Goal: Information Seeking & Learning: Learn about a topic

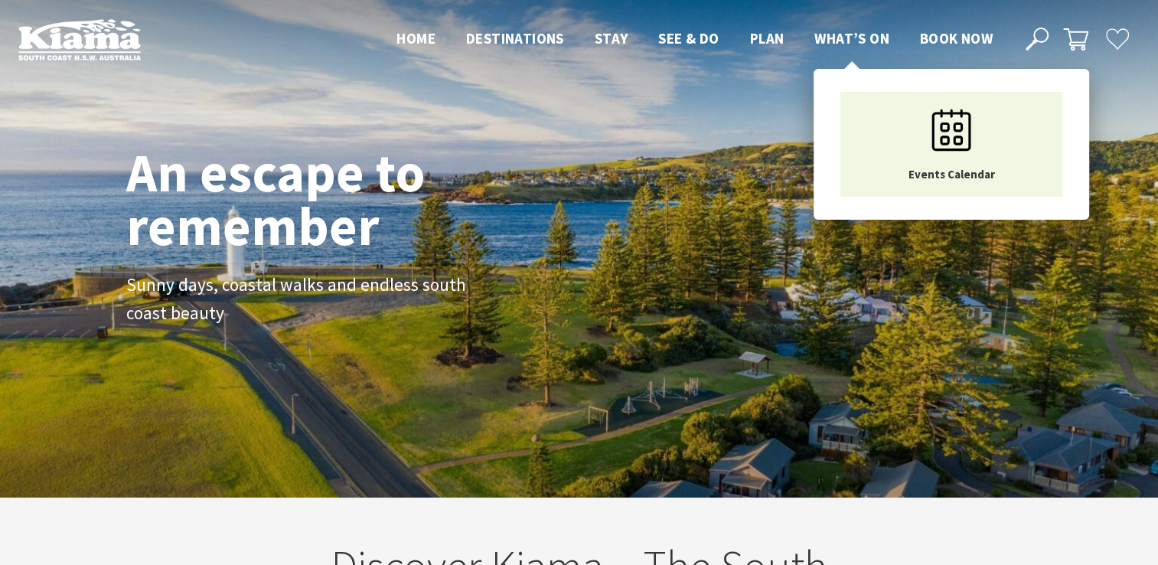
scroll to position [275, 1169]
click at [854, 47] on link "What’s On" at bounding box center [851, 39] width 75 height 20
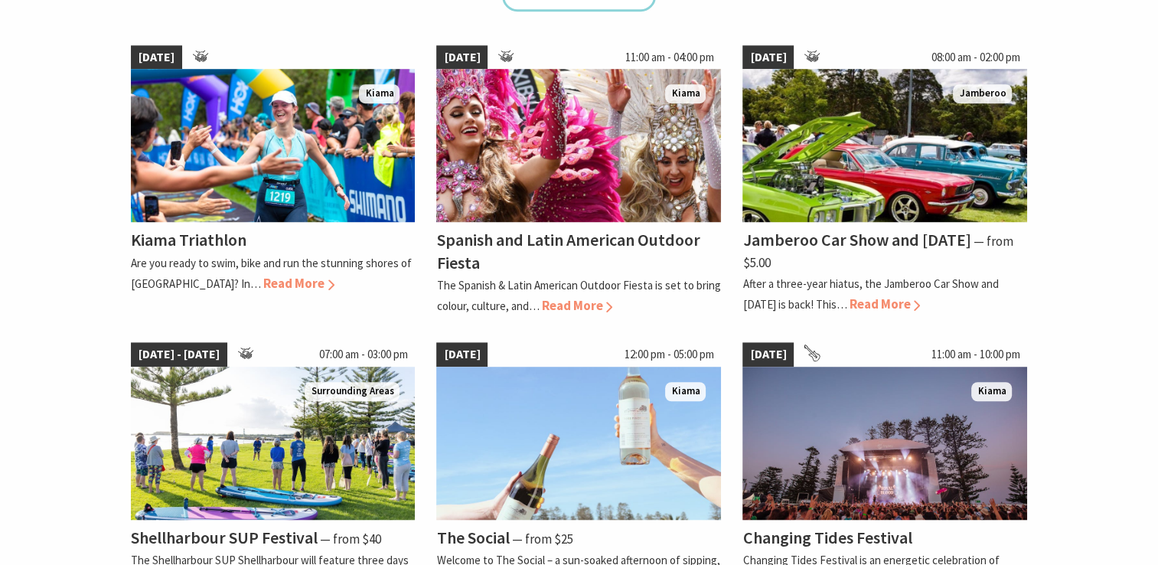
scroll to position [1102, 0]
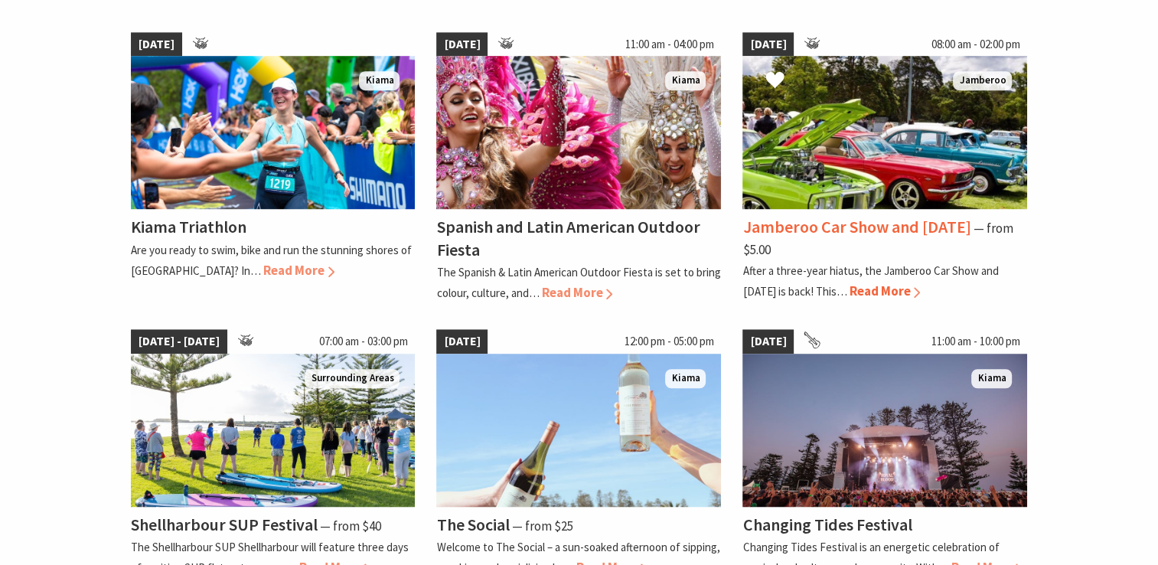
click at [939, 158] on img at bounding box center [884, 132] width 285 height 153
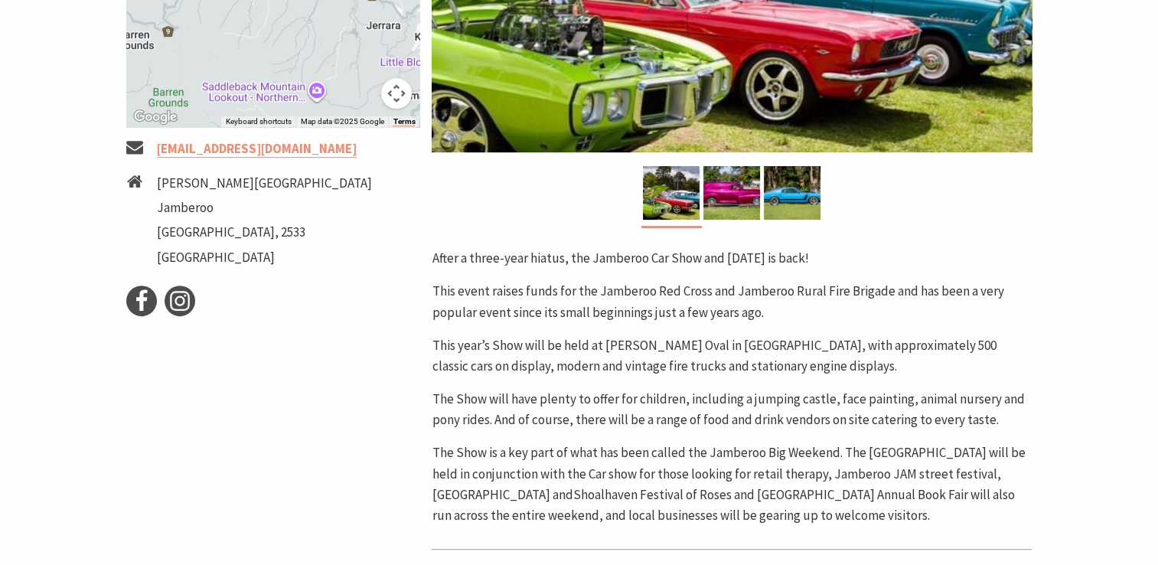
scroll to position [537, 0]
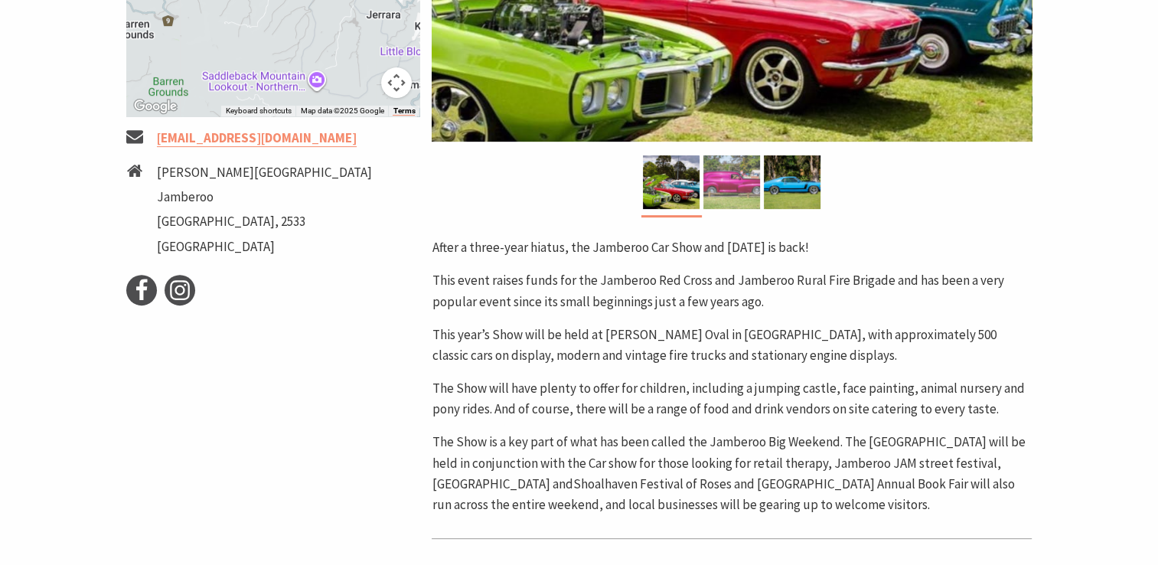
click at [727, 186] on img at bounding box center [731, 182] width 57 height 54
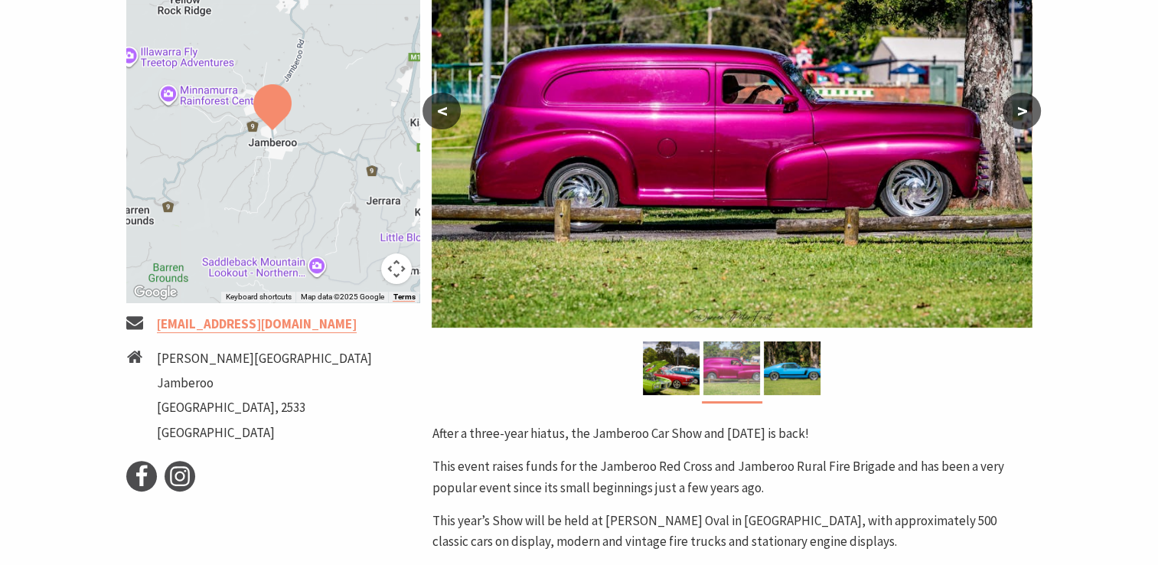
scroll to position [427, 0]
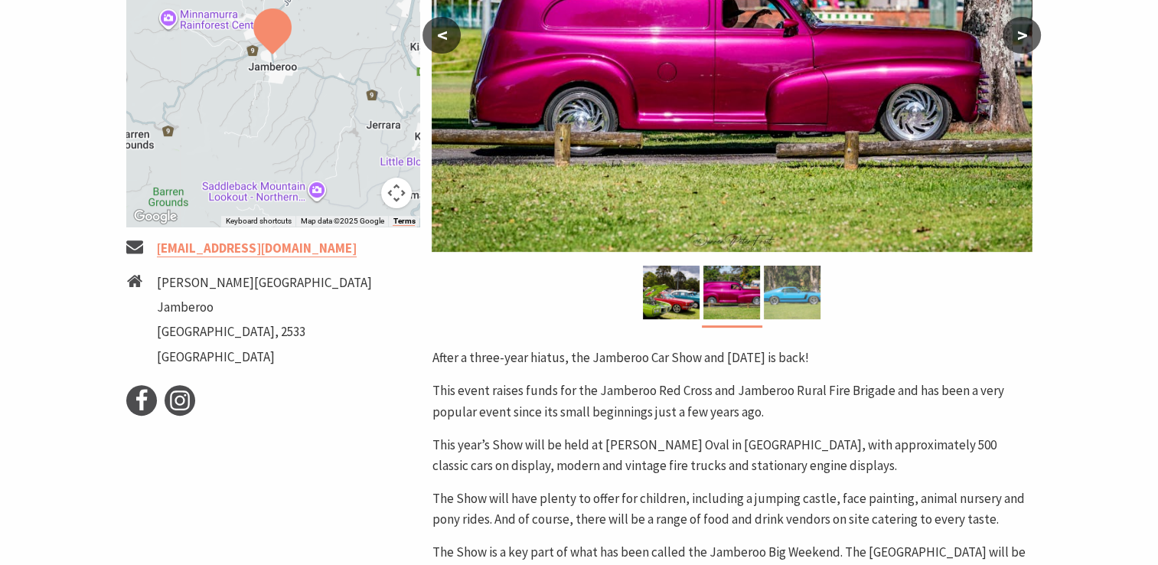
click at [807, 292] on img at bounding box center [792, 293] width 57 height 54
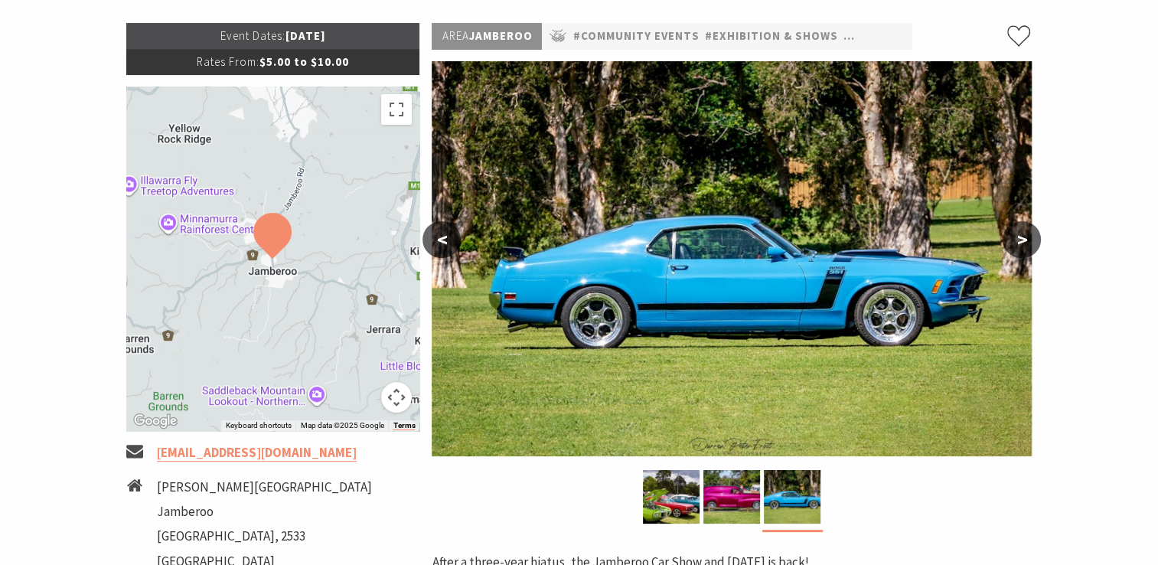
scroll to position [0, 0]
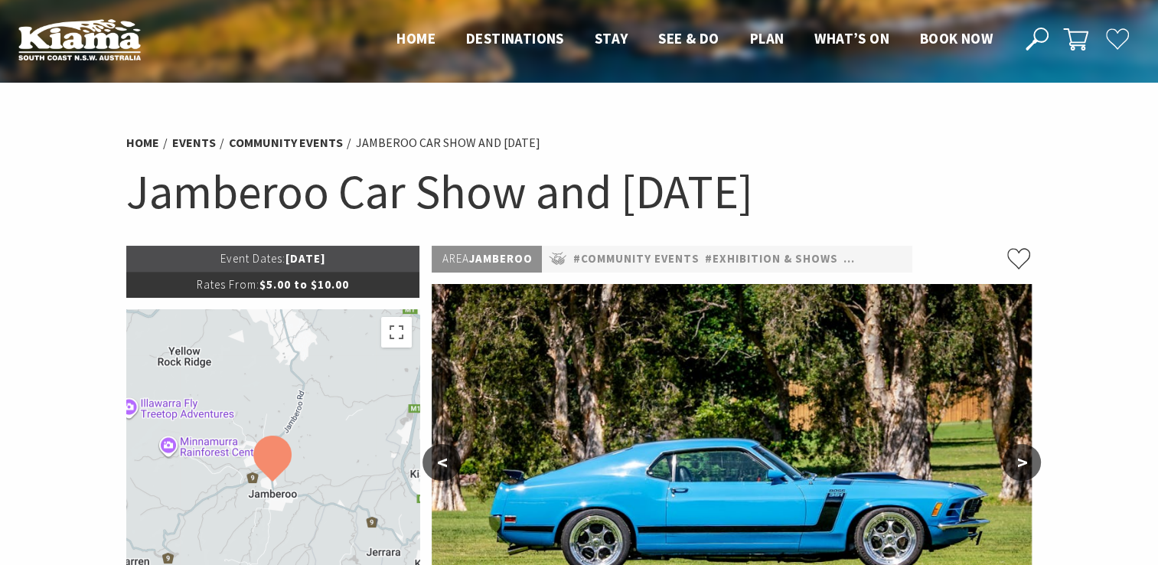
drag, startPoint x: 848, startPoint y: 191, endPoint x: 137, endPoint y: 177, distance: 711.0
click at [137, 177] on h1 "Jamberoo Car Show and [DATE]" at bounding box center [579, 192] width 906 height 62
copy h1 "Jamberoo Car Show and [DATE]"
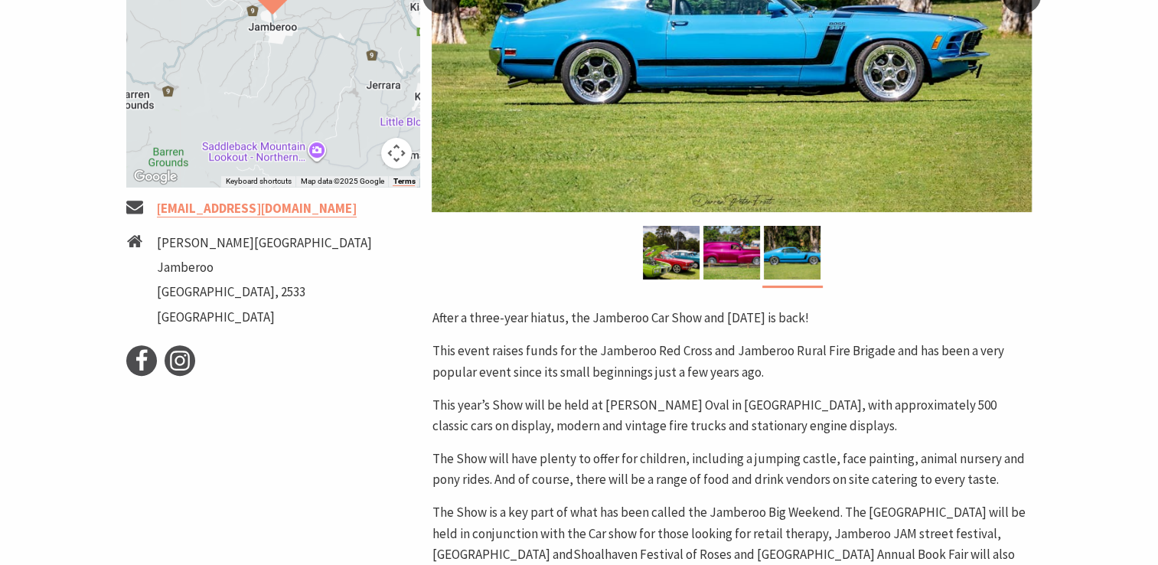
scroll to position [357, 0]
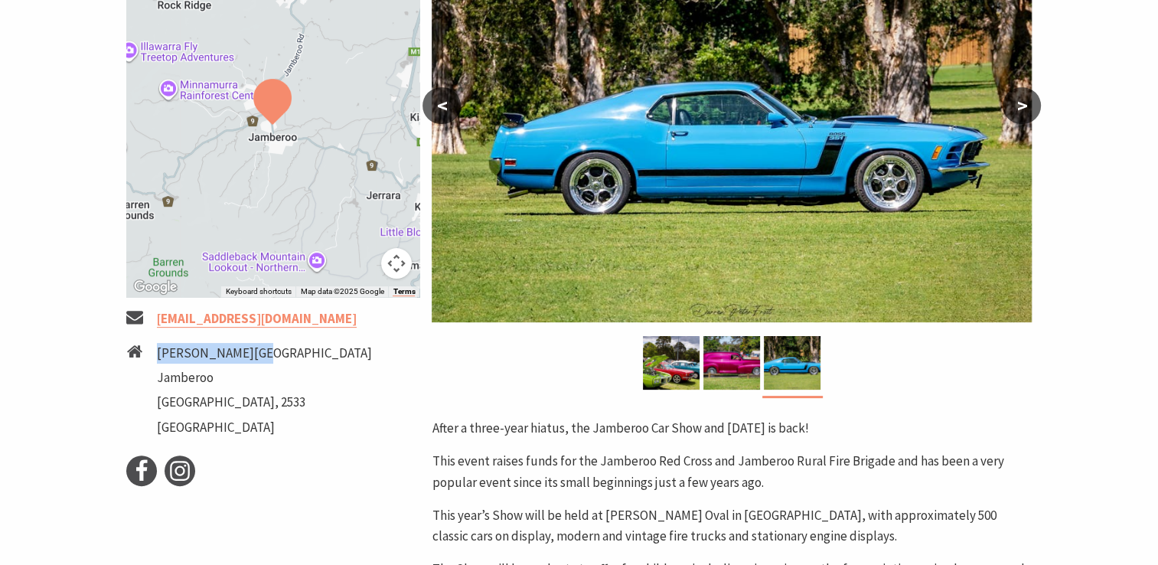
drag, startPoint x: 156, startPoint y: 354, endPoint x: 245, endPoint y: 353, distance: 88.8
click at [245, 353] on li "[PERSON_NAME][GEOGRAPHIC_DATA]" at bounding box center [273, 392] width 294 height 99
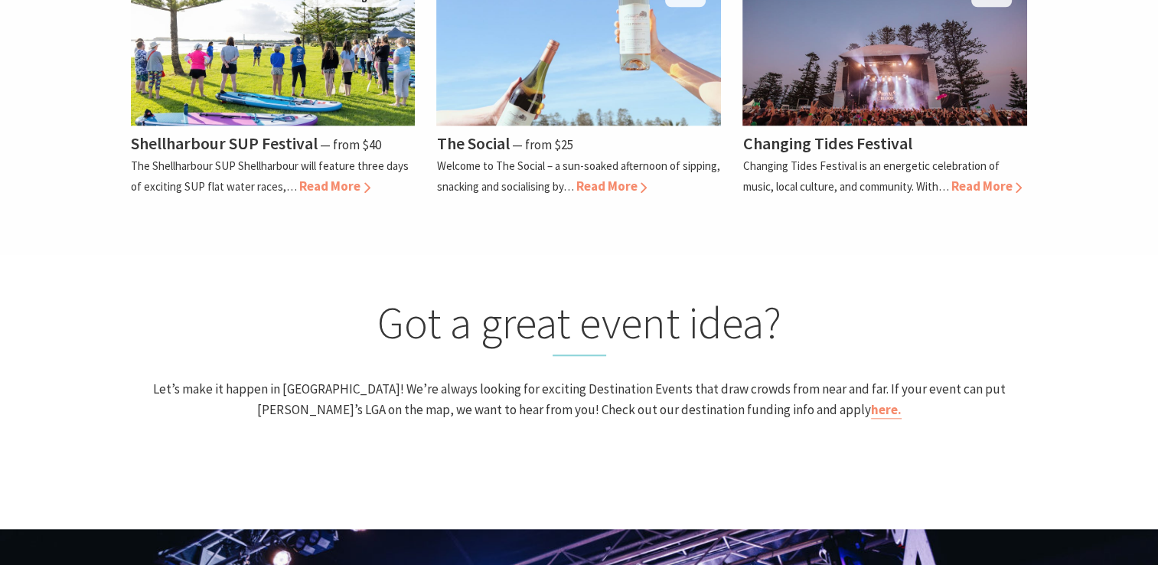
scroll to position [1484, 0]
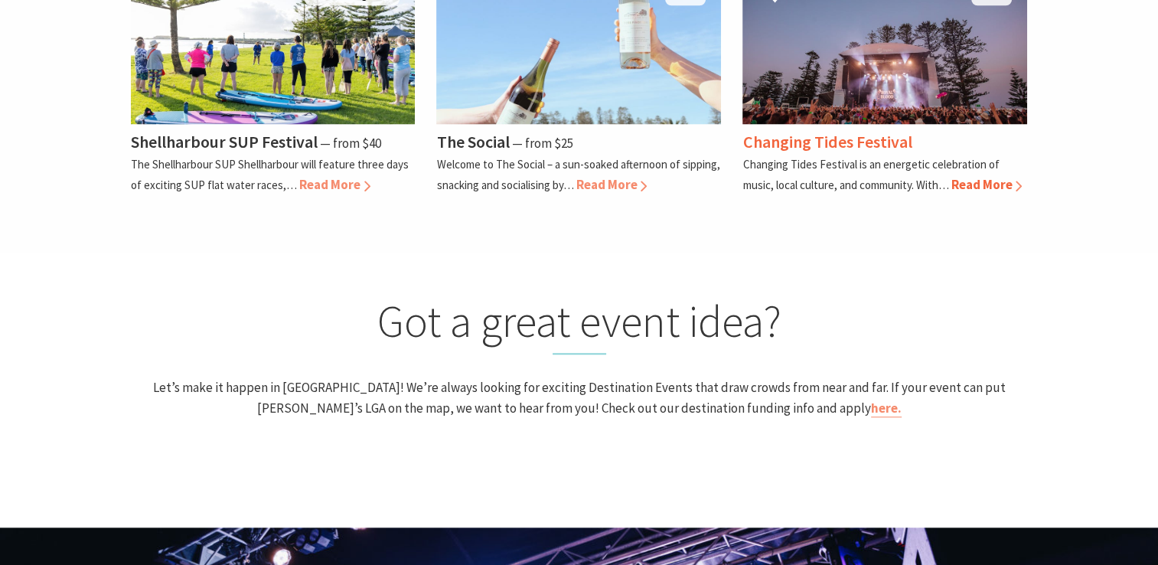
click at [848, 56] on img at bounding box center [884, 47] width 285 height 153
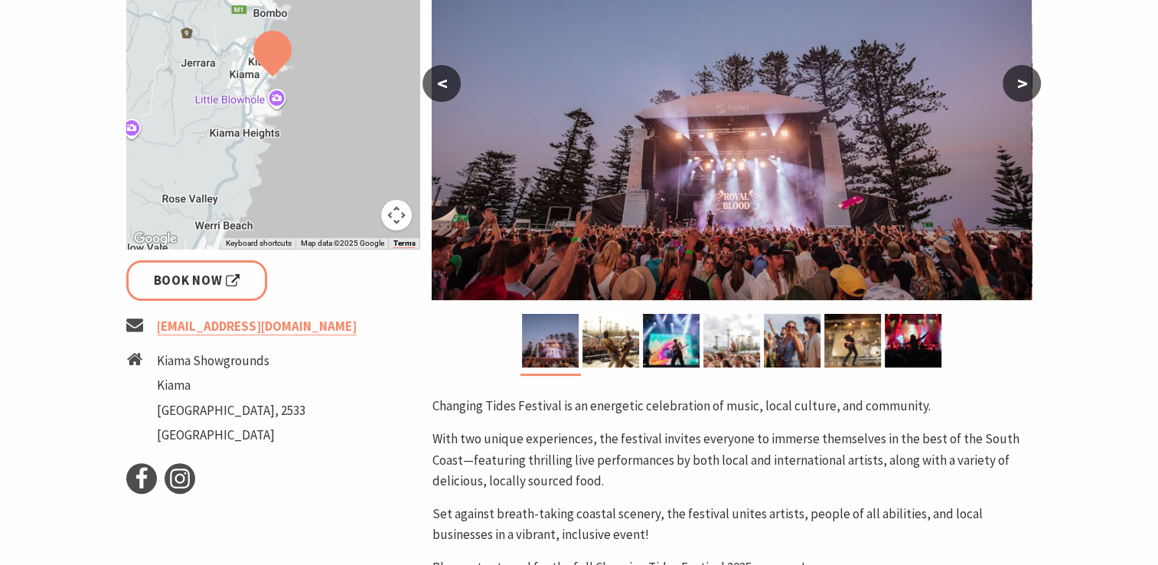
scroll to position [380, 0]
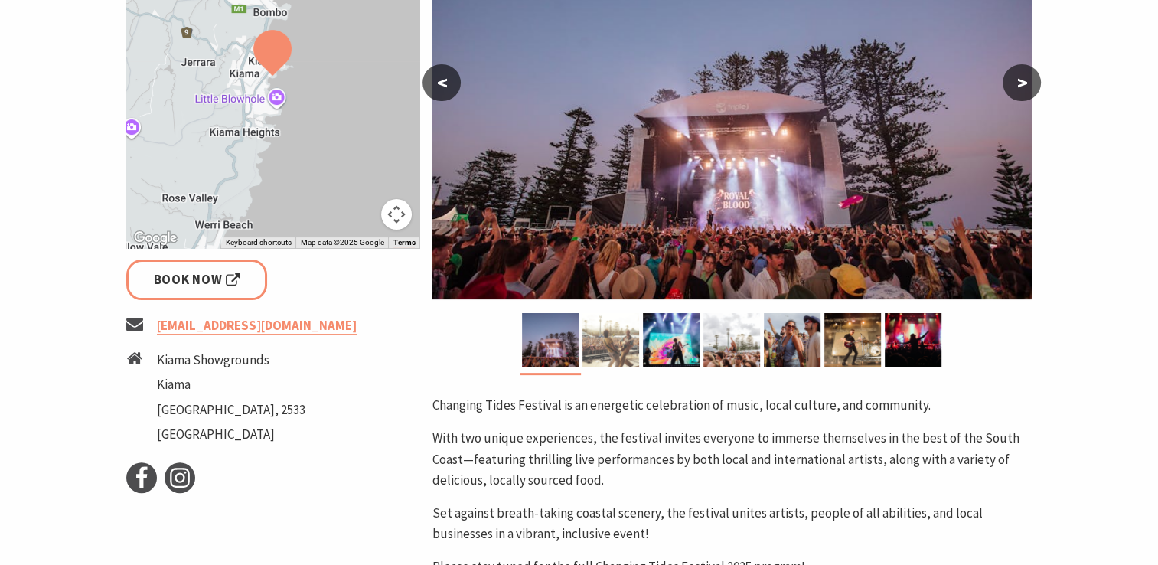
click at [625, 352] on img at bounding box center [610, 340] width 57 height 54
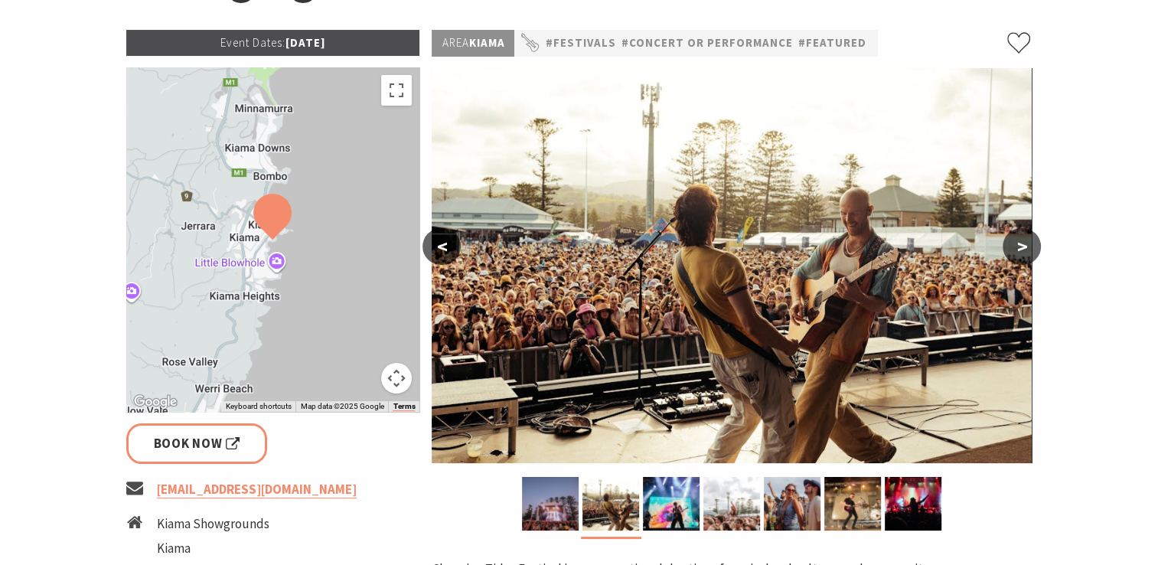
scroll to position [404, 0]
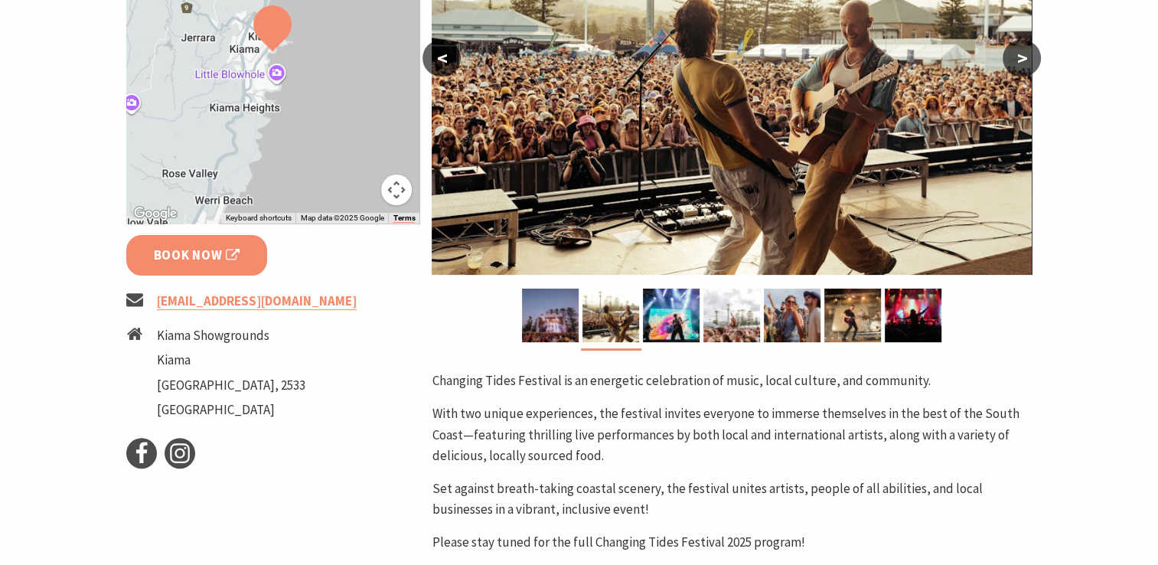
click at [247, 255] on link "Book Now" at bounding box center [197, 255] width 142 height 41
click at [339, 316] on ul "info@changingtides.com.au Kiama Showgrounds Kiama New South Wales, 2533 Austral…" at bounding box center [273, 357] width 294 height 133
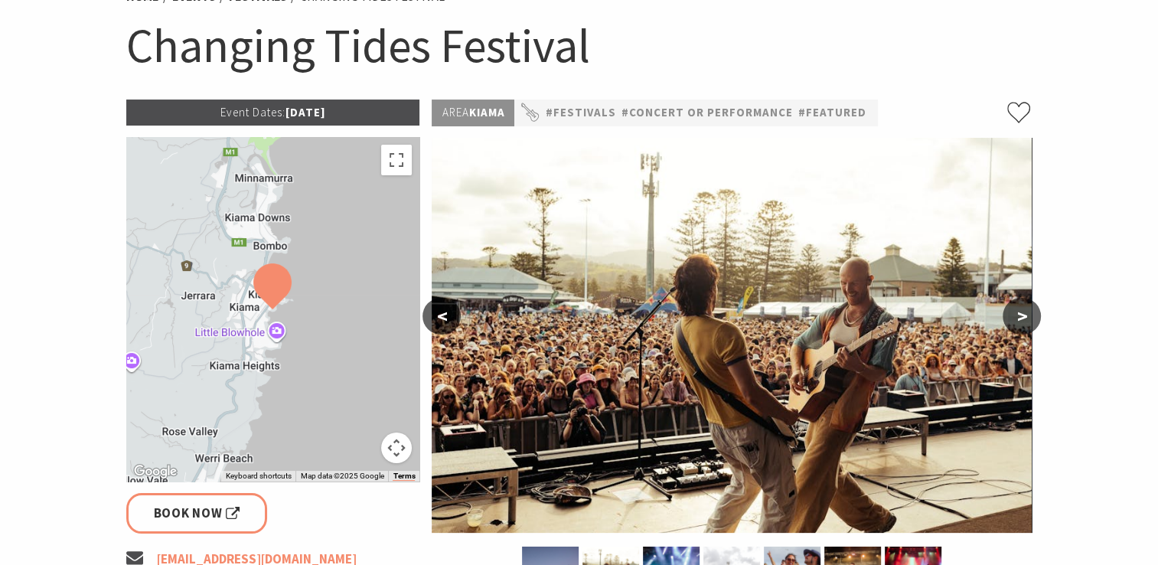
scroll to position [145, 0]
